Goal: Complete application form

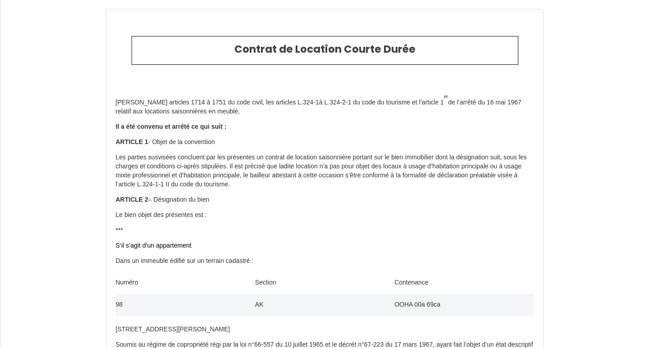
type input "[PHONE_NUMBER]"
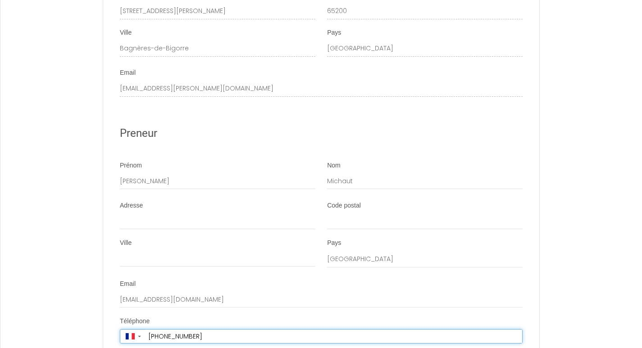
scroll to position [2736, 0]
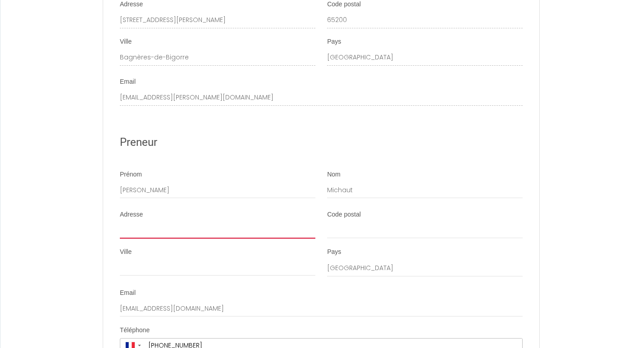
click at [170, 239] on input "Adresse" at bounding box center [218, 231] width 196 height 16
type input "[STREET_ADDRESS]"
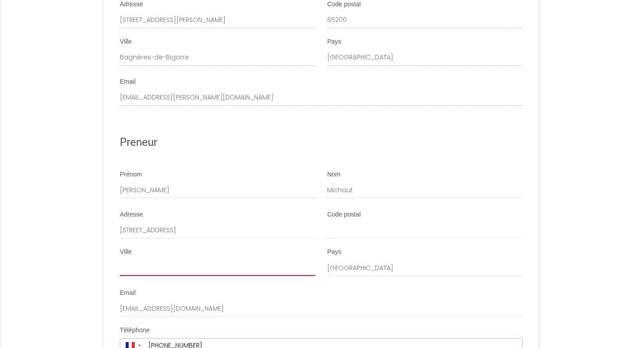
click at [157, 274] on input "Ville" at bounding box center [218, 268] width 196 height 16
click at [142, 276] on input "SAINT BLYPHARD" at bounding box center [218, 268] width 196 height 16
type input "SAINT LYPHARD"
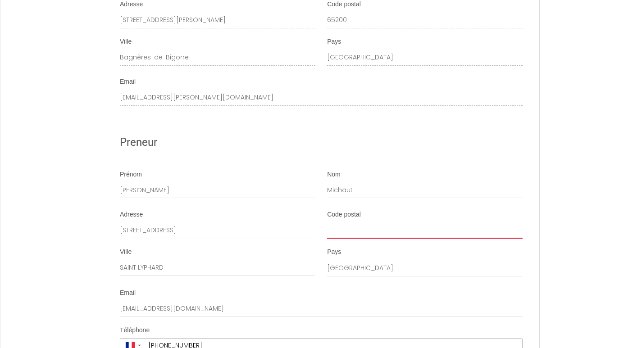
click at [354, 237] on input "Code postal" at bounding box center [425, 231] width 196 height 16
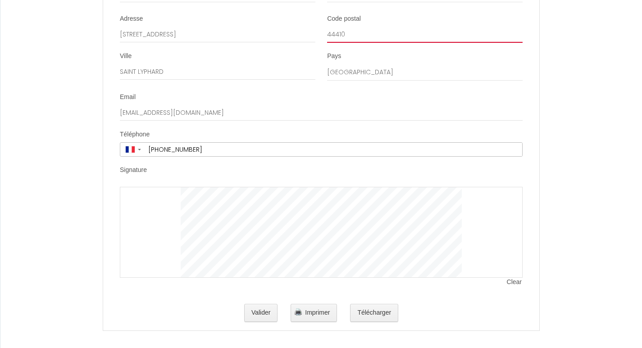
scroll to position [2946, 0]
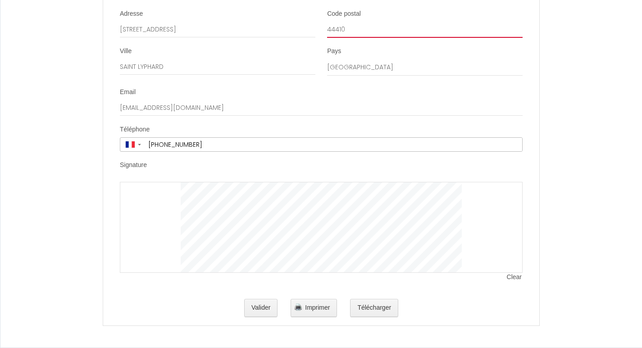
type input "44410"
click at [511, 277] on span "Clear" at bounding box center [515, 277] width 16 height 9
click at [510, 275] on span "Clear" at bounding box center [515, 277] width 16 height 9
click at [512, 276] on span "Clear" at bounding box center [515, 277] width 16 height 9
click at [512, 279] on span "Clear" at bounding box center [515, 277] width 16 height 9
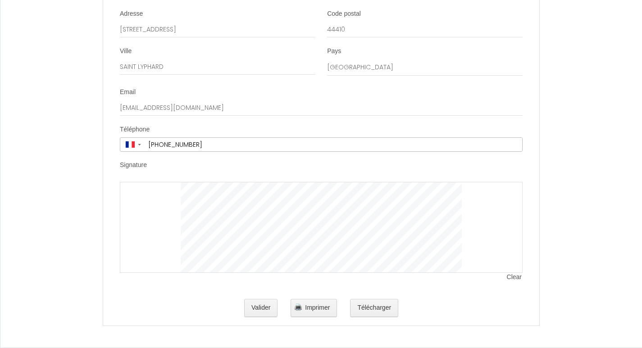
click at [513, 278] on span "Clear" at bounding box center [515, 277] width 16 height 9
click at [261, 311] on button "Valider" at bounding box center [261, 308] width 34 height 18
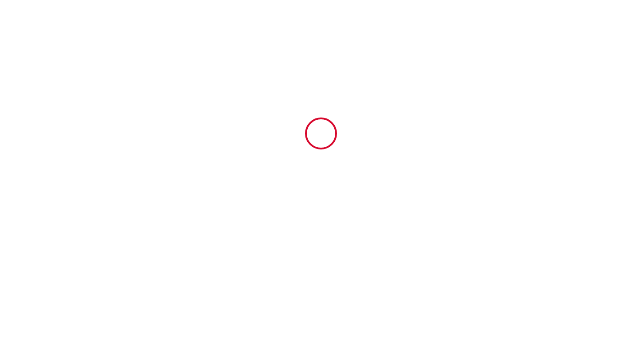
scroll to position [0, 0]
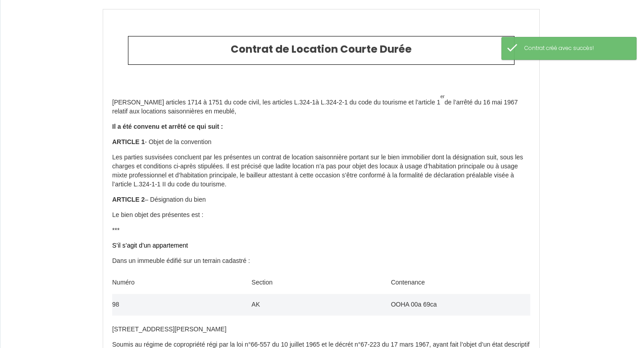
type input "88"
type input "726"
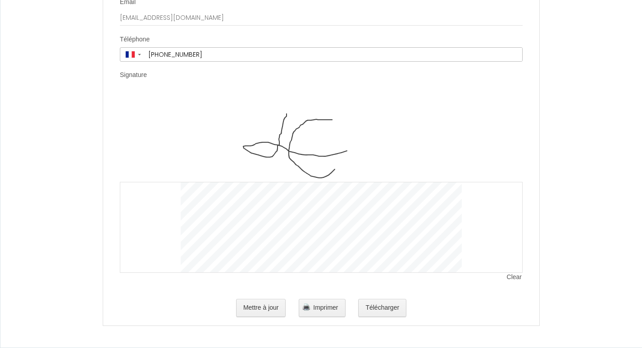
scroll to position [3037, 0]
click at [331, 309] on span "Imprimer" at bounding box center [325, 307] width 25 height 7
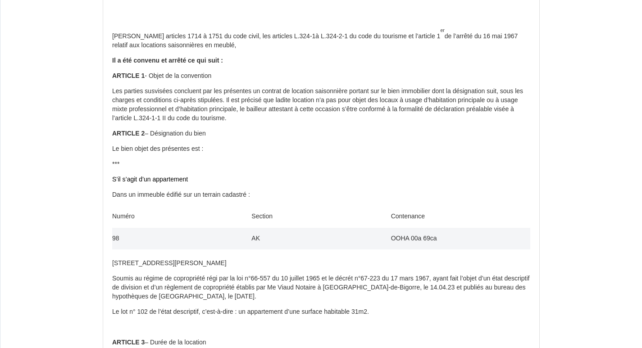
scroll to position [0, 0]
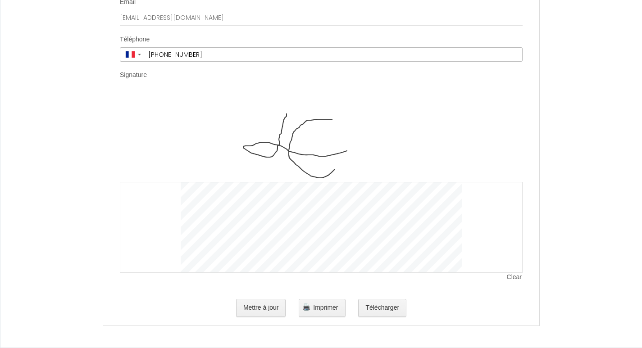
scroll to position [3037, 0]
click at [256, 310] on button "Mettre à jour" at bounding box center [261, 308] width 50 height 18
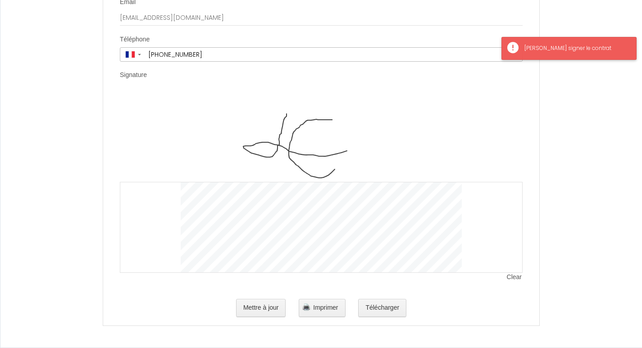
click at [615, 47] on div "[PERSON_NAME] signer le contrat" at bounding box center [576, 48] width 103 height 9
